Goal: Information Seeking & Learning: Learn about a topic

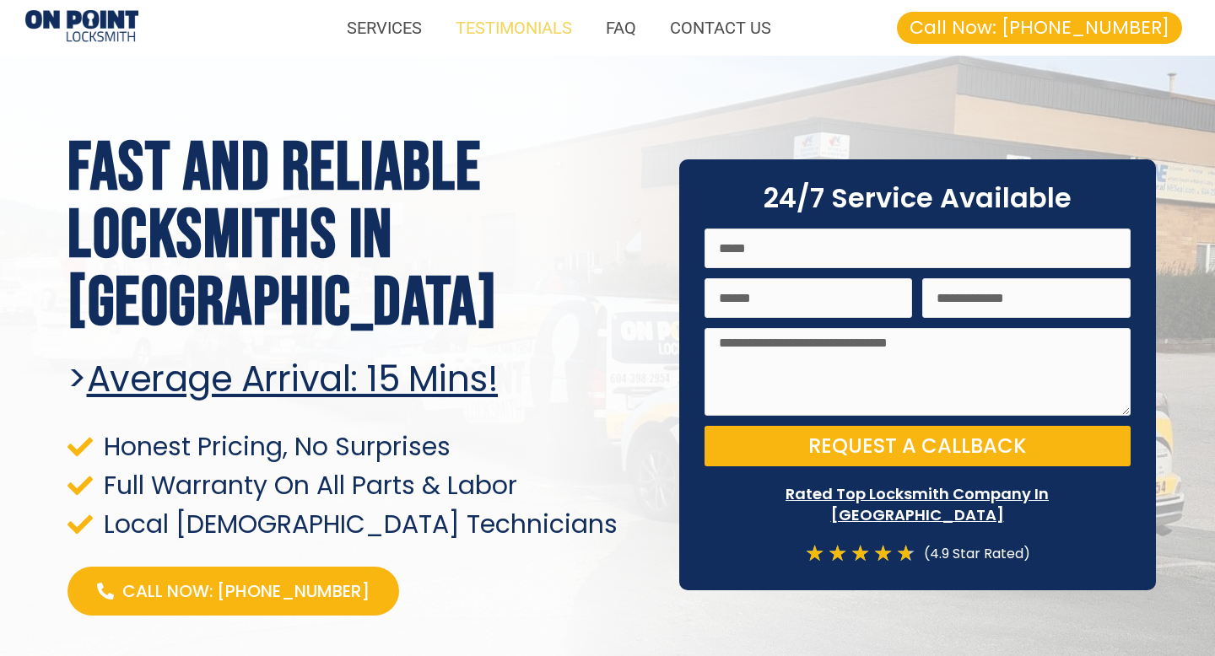
click at [537, 22] on link "TESTIMONIALS" at bounding box center [514, 27] width 150 height 39
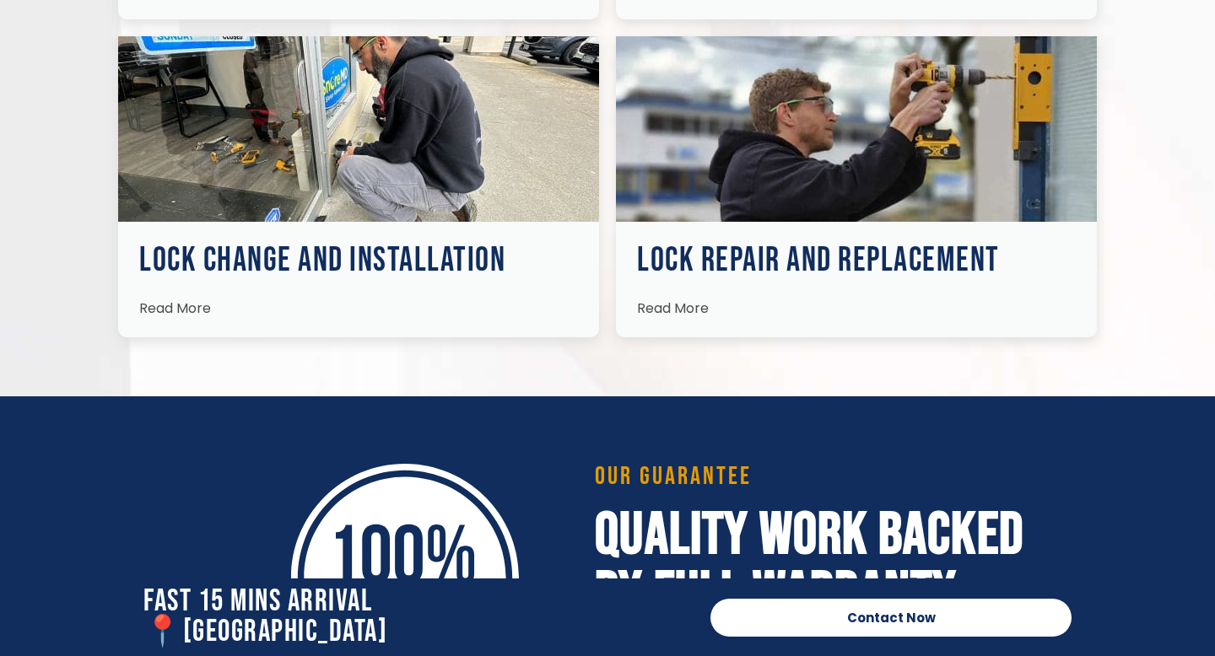
scroll to position [2660, 0]
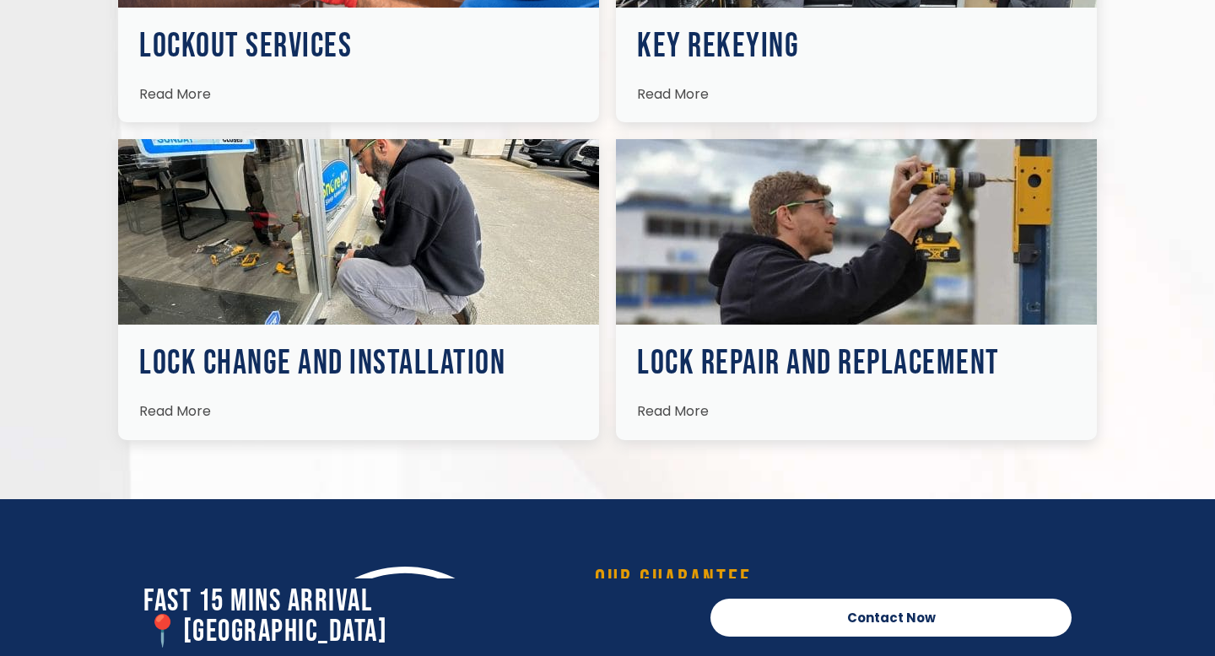
click at [670, 410] on span "Read More" at bounding box center [673, 410] width 72 height 19
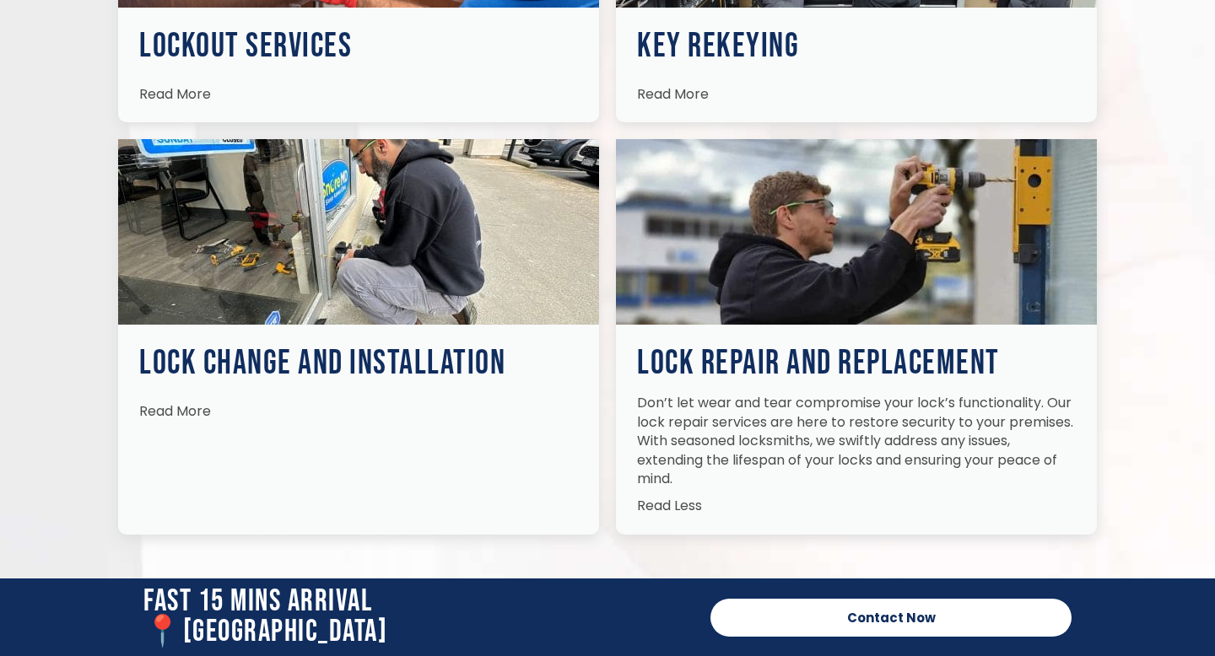
click at [175, 420] on link "Read More" at bounding box center [175, 408] width 72 height 29
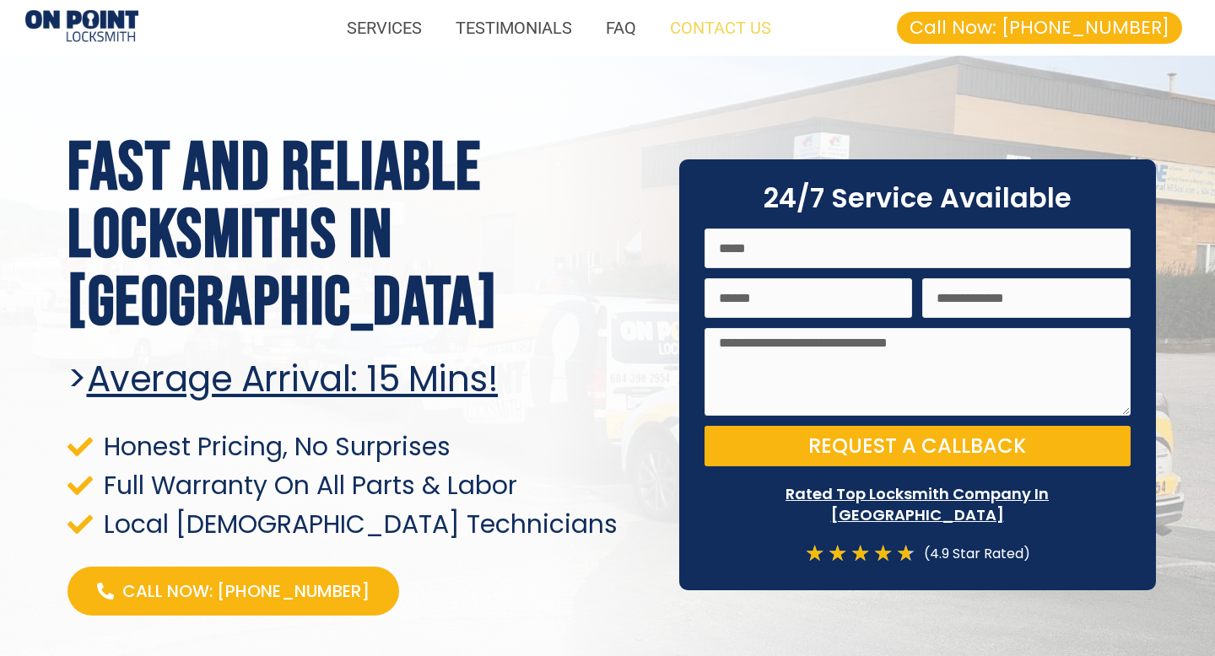
click at [726, 30] on link "CONTACT US" at bounding box center [720, 27] width 135 height 39
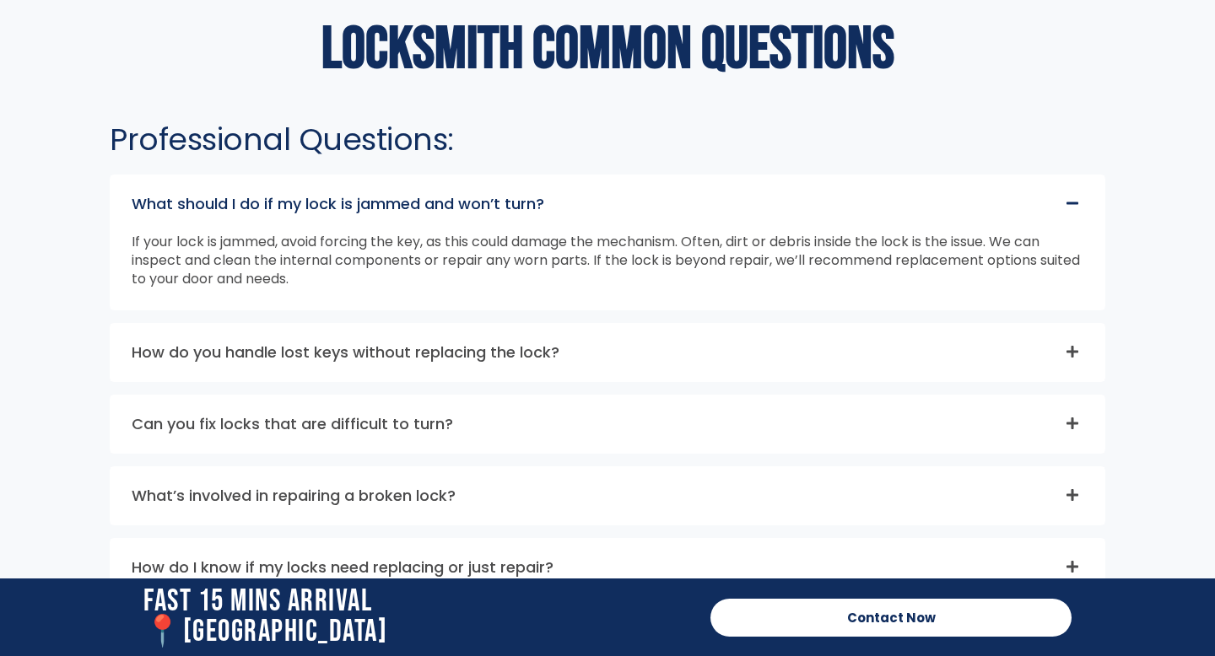
scroll to position [4563, 0]
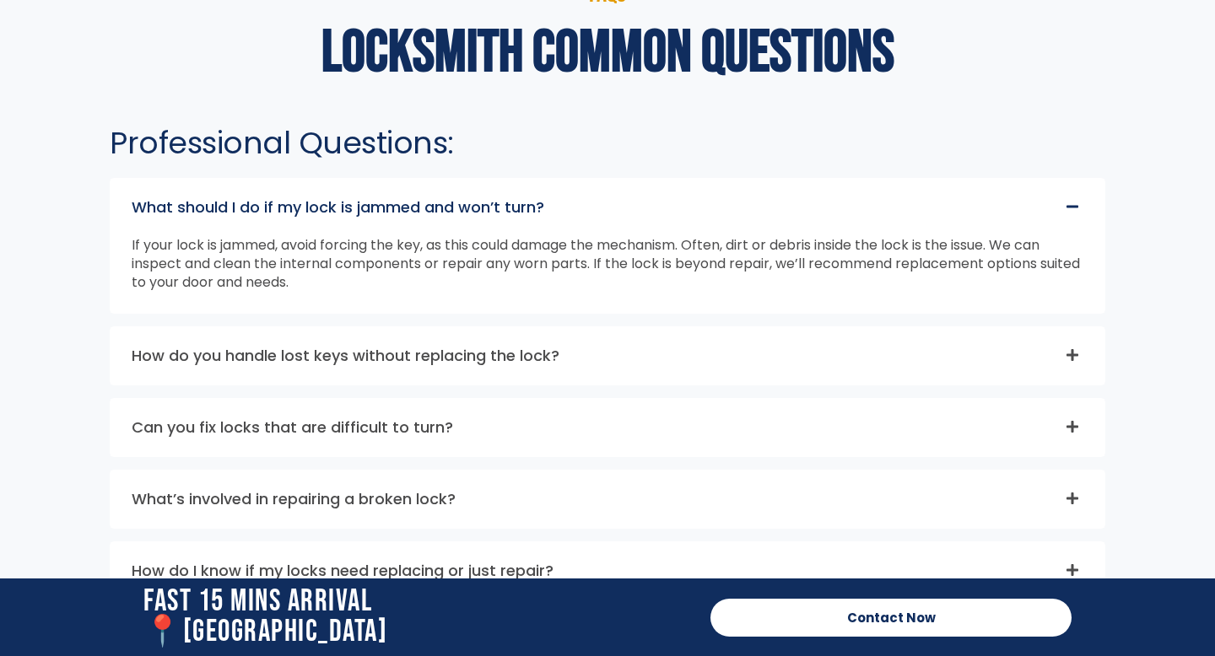
click at [376, 348] on link "How do you handle lost keys without replacing the lock?" at bounding box center [346, 355] width 428 height 21
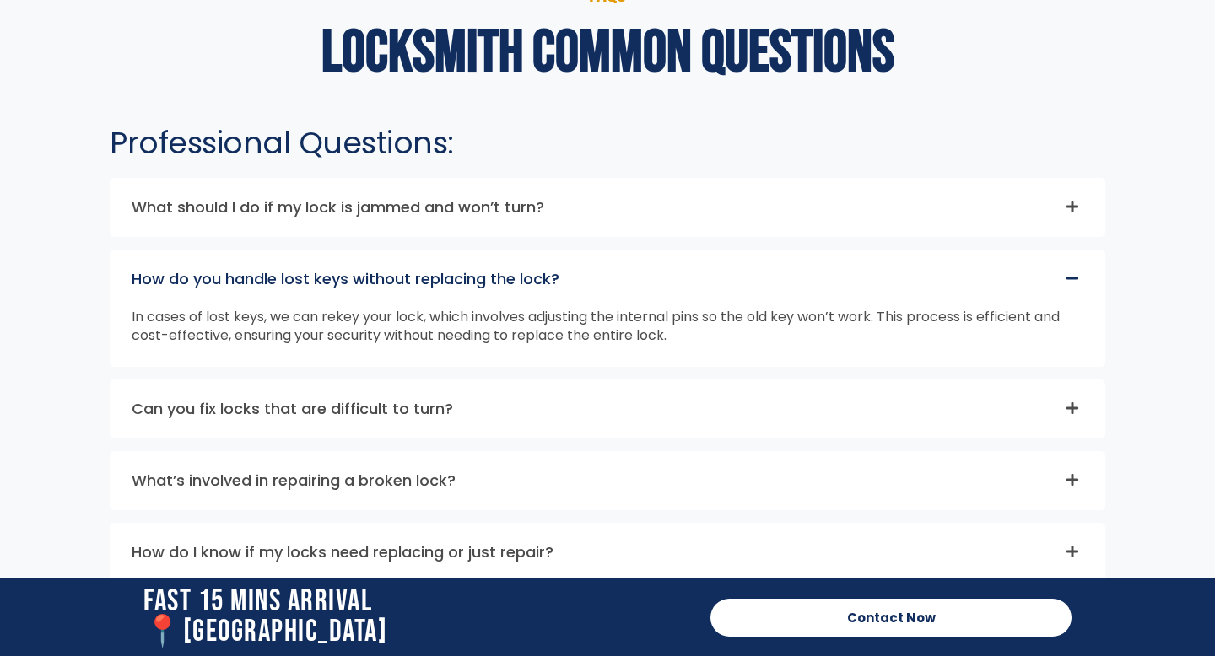
click at [351, 399] on link "Can you fix locks that are difficult to turn?" at bounding box center [292, 408] width 321 height 21
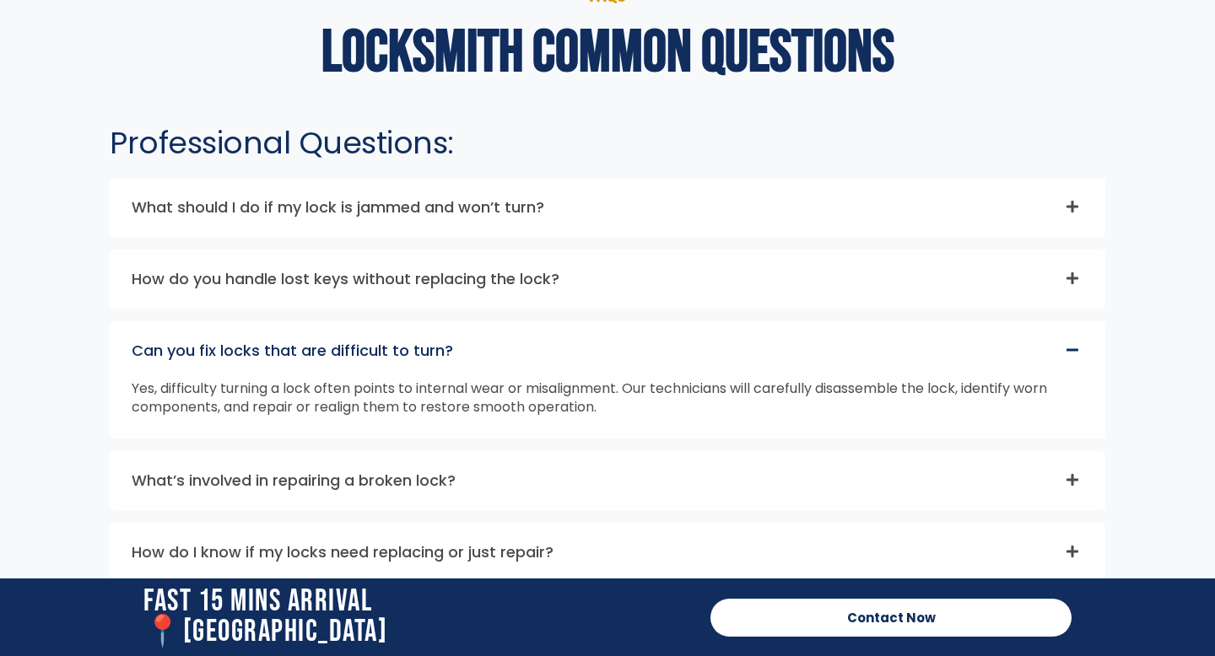
click at [385, 484] on link "What’s involved in repairing a broken lock?" at bounding box center [294, 480] width 324 height 21
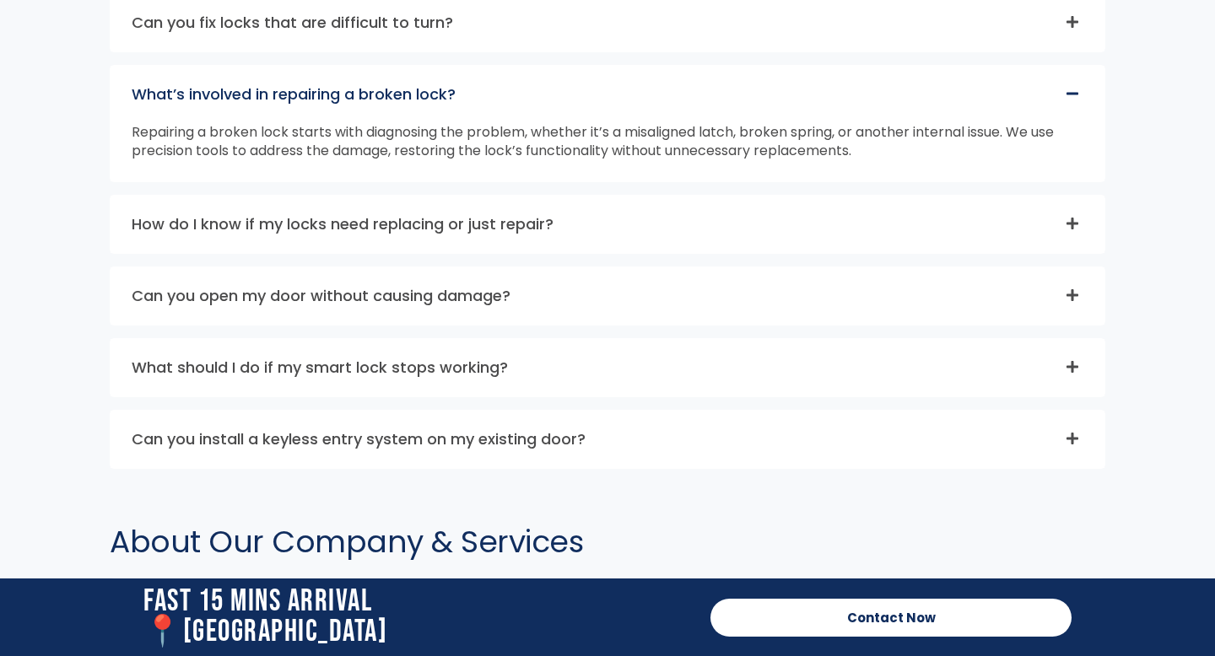
scroll to position [4893, 0]
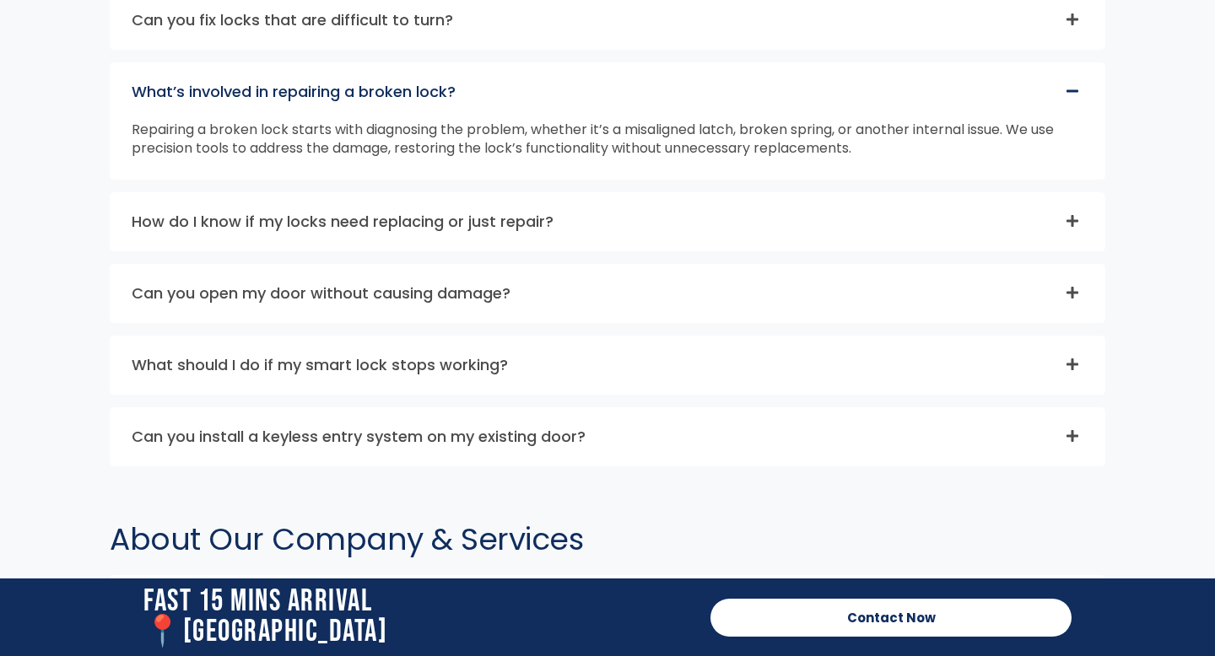
click at [342, 301] on link "Can you open my door without causing damage?" at bounding box center [321, 293] width 379 height 21
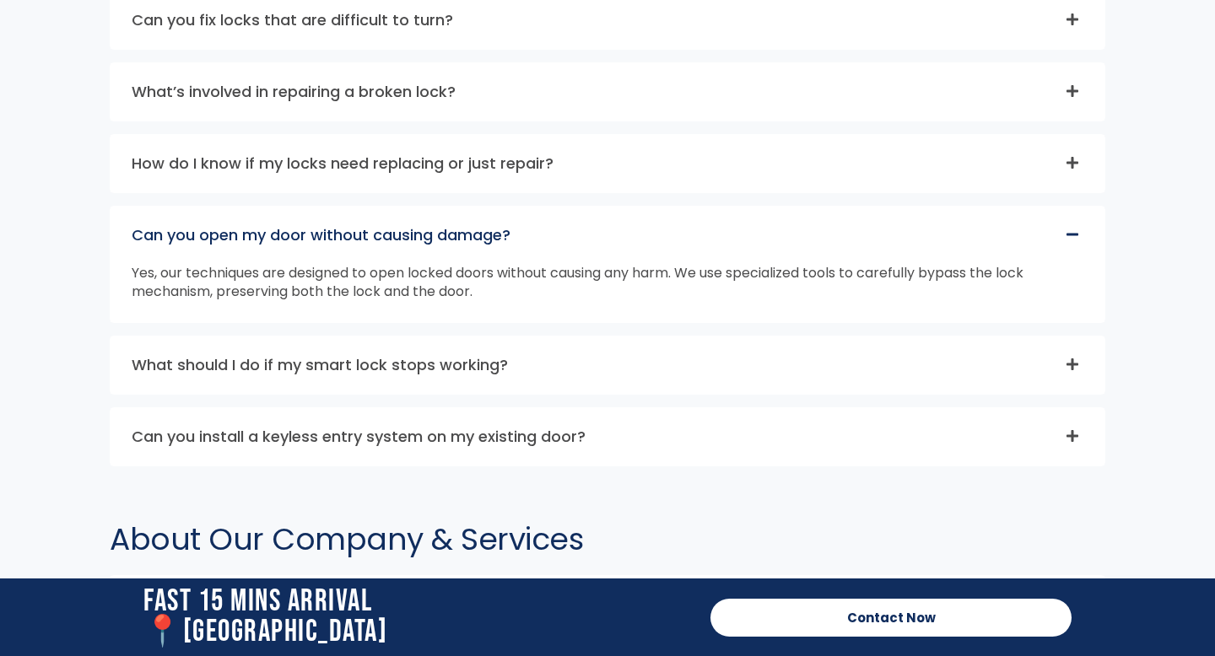
click at [347, 366] on link "What should I do if my smart lock stops working?" at bounding box center [320, 364] width 376 height 21
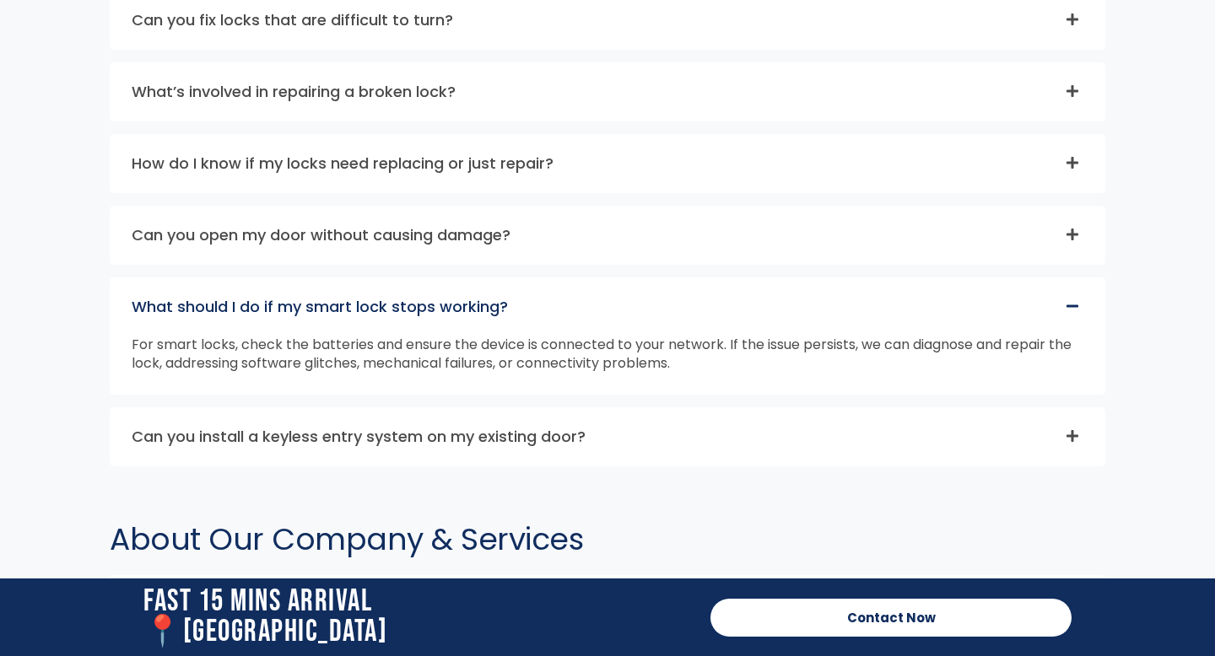
click at [327, 441] on link "Can you install a keyless entry system on my existing door?" at bounding box center [359, 436] width 454 height 21
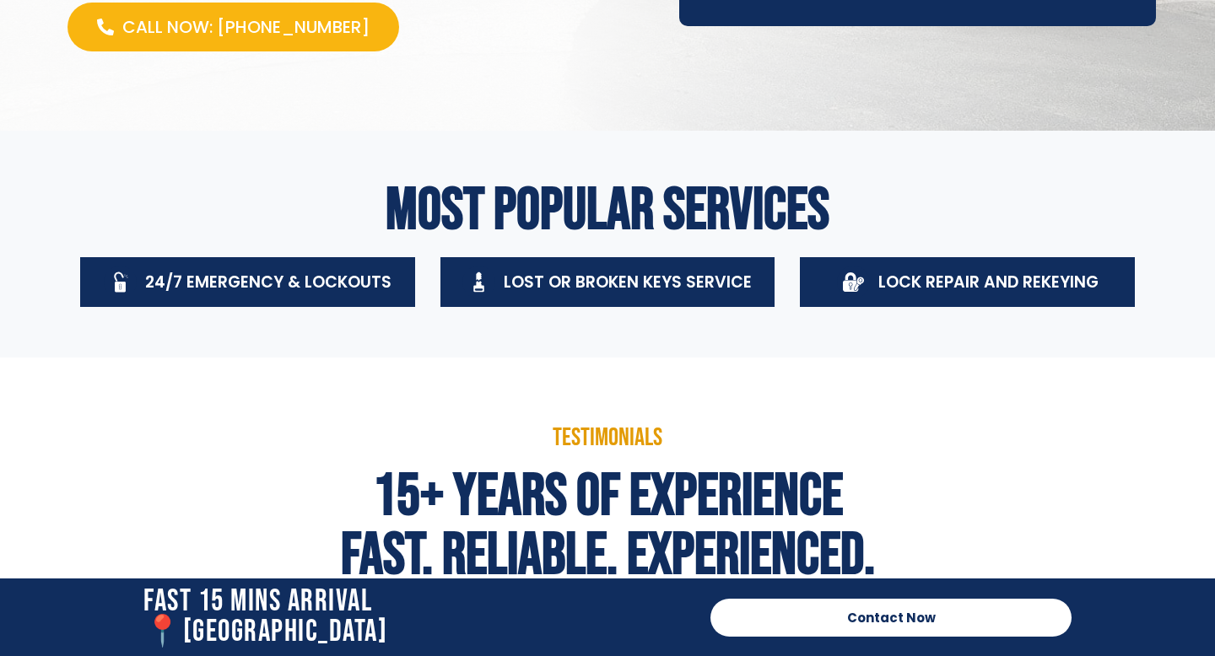
scroll to position [0, 0]
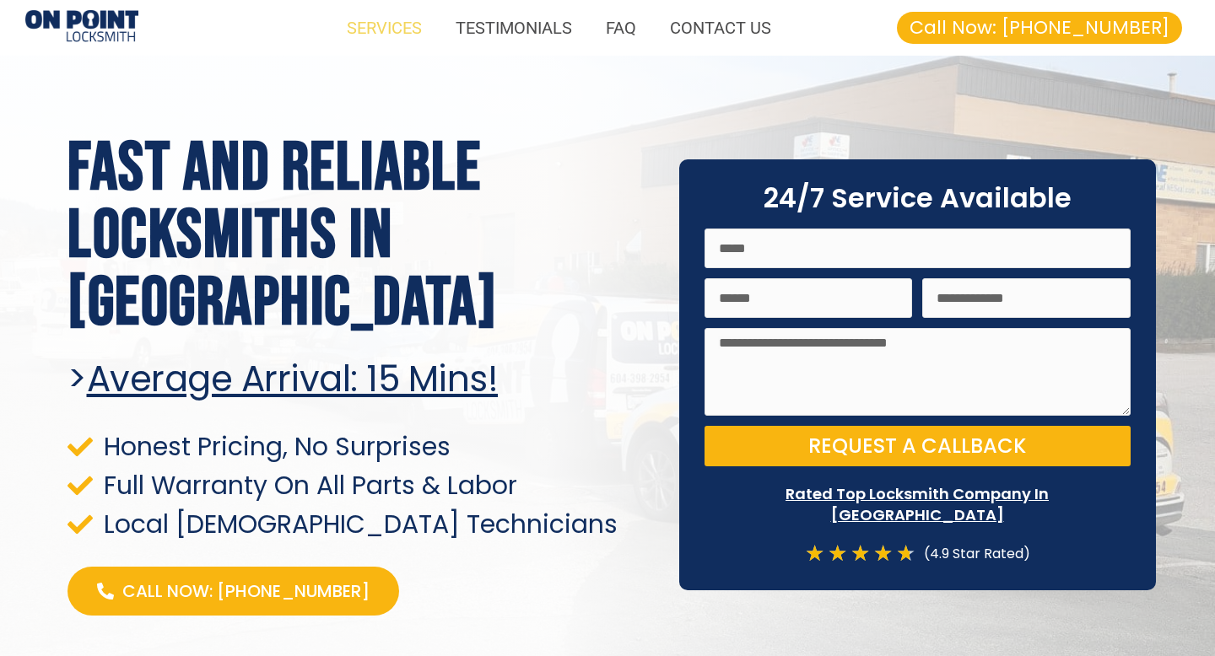
click at [396, 31] on link "SERVICES" at bounding box center [384, 27] width 109 height 39
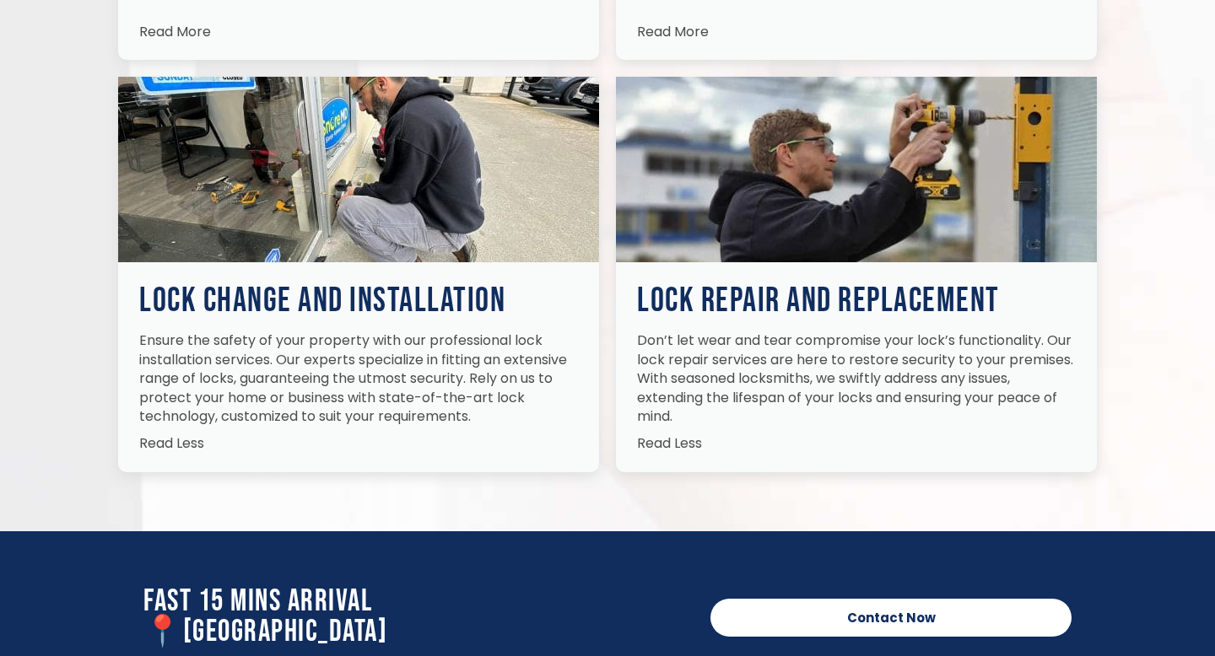
scroll to position [2723, 0]
